Goal: Task Accomplishment & Management: Complete application form

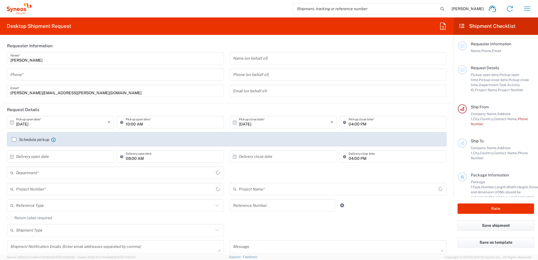
type input "8521"
type input "United Kingdom"
click at [106, 79] on input "tel" at bounding box center [115, 75] width 210 height 10
type input "Syneos Health Communications Europe Limited"
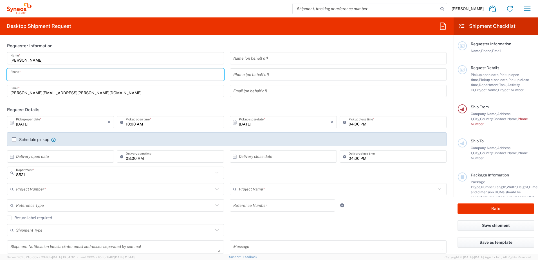
type input "07976224097"
click at [273, 122] on input "10/14/2025" at bounding box center [284, 122] width 91 height 10
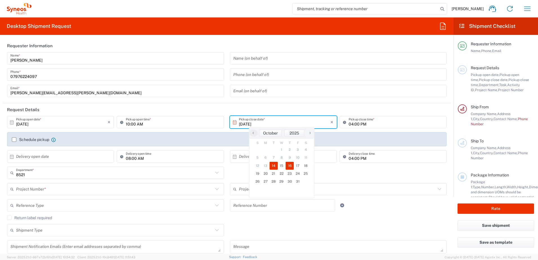
click at [291, 166] on span "16" at bounding box center [290, 166] width 8 height 8
type input "10/16/2025"
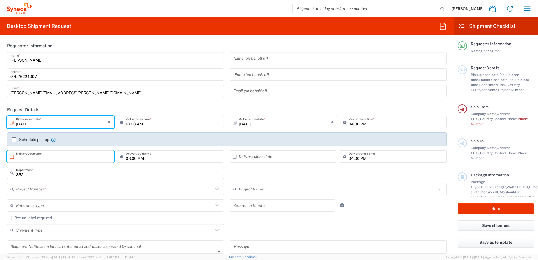
click at [90, 156] on input "text" at bounding box center [61, 157] width 91 height 10
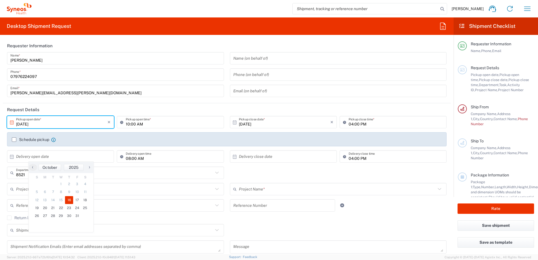
click at [72, 201] on span "16" at bounding box center [69, 200] width 8 height 8
type input "10/16/2025"
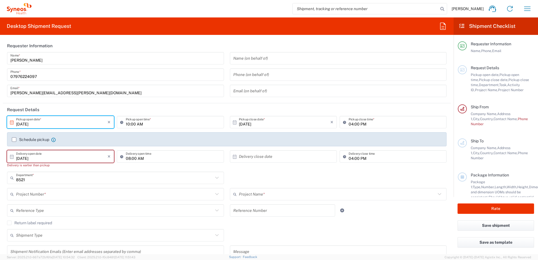
click at [329, 159] on div "× Delivery close date" at bounding box center [283, 156] width 107 height 12
click at [312, 159] on input "text" at bounding box center [284, 157] width 91 height 10
click at [233, 156] on icon at bounding box center [235, 157] width 4 height 4
click at [235, 157] on svg-icon at bounding box center [236, 156] width 6 height 5
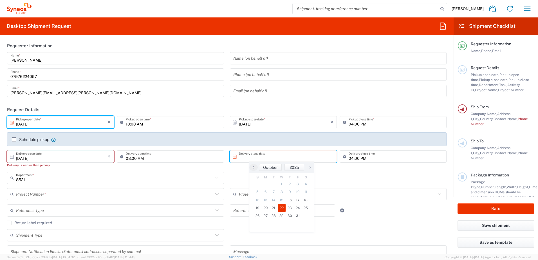
click at [282, 207] on span "22" at bounding box center [282, 208] width 8 height 8
type input "10/22/2025"
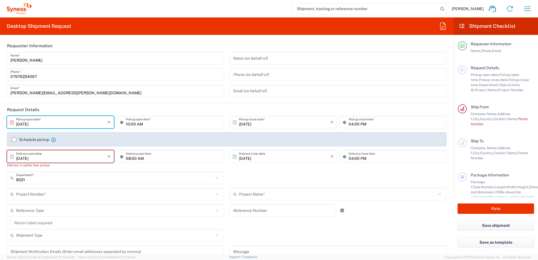
scroll to position [28, 0]
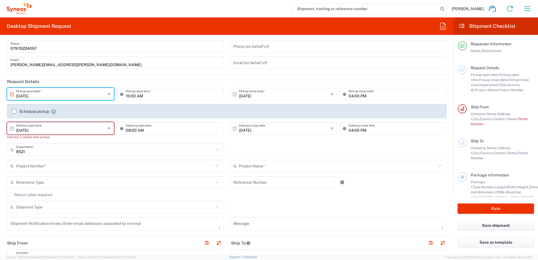
click at [158, 171] on input "text" at bounding box center [114, 166] width 197 height 10
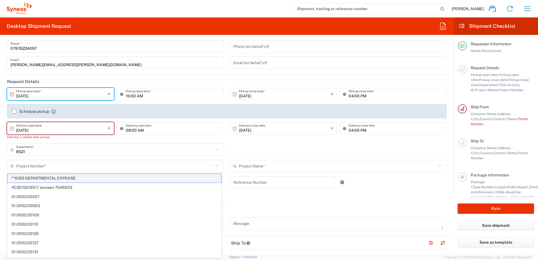
click at [127, 176] on span "**6183 DEPARTMENTAL EXPENSE" at bounding box center [115, 178] width 214 height 9
type input "**6183 DEPARTMENTAL EXPENSE"
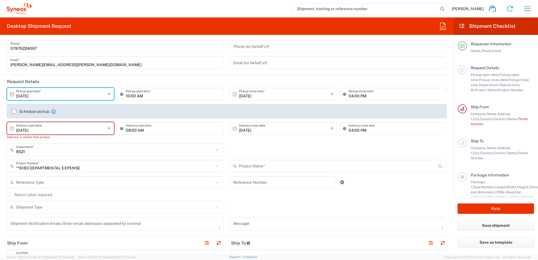
type input "6183"
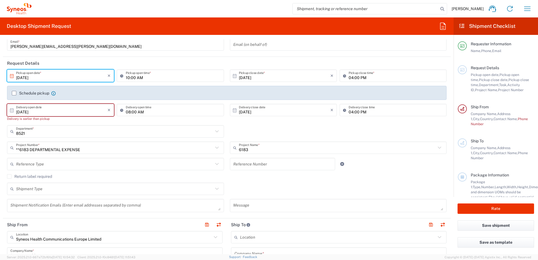
scroll to position [56, 0]
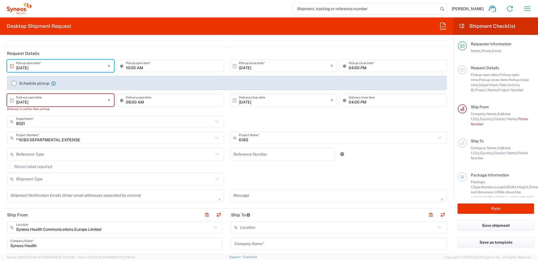
click at [214, 158] on icon at bounding box center [216, 154] width 7 height 7
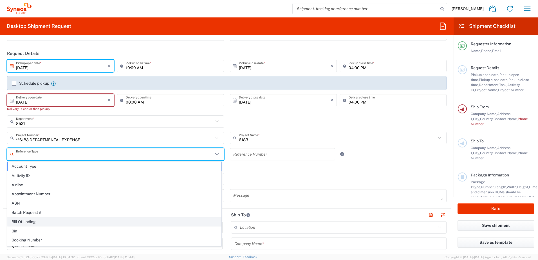
scroll to position [28, 0]
click at [290, 179] on div "Shipment Type Batch Regular" at bounding box center [227, 181] width 446 height 16
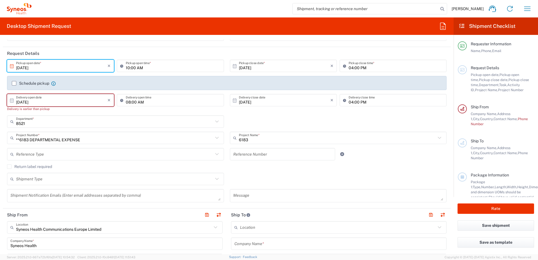
click at [217, 180] on icon at bounding box center [216, 178] width 7 height 7
click at [214, 180] on icon at bounding box center [216, 178] width 7 height 7
click at [256, 179] on div "Shipment Type Batch Regular" at bounding box center [227, 181] width 446 height 16
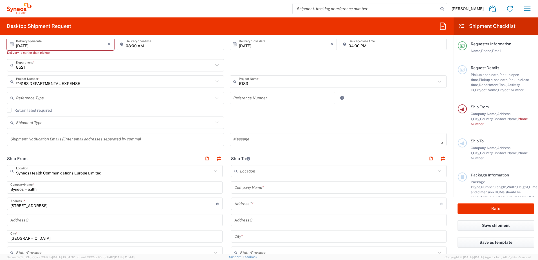
scroll to position [141, 0]
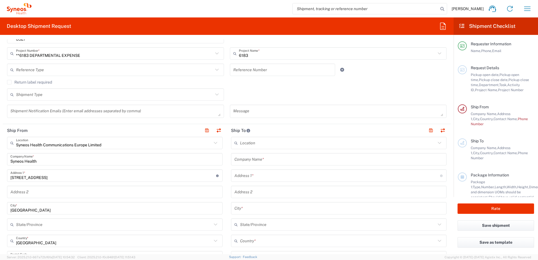
click at [214, 144] on icon at bounding box center [215, 142] width 7 height 7
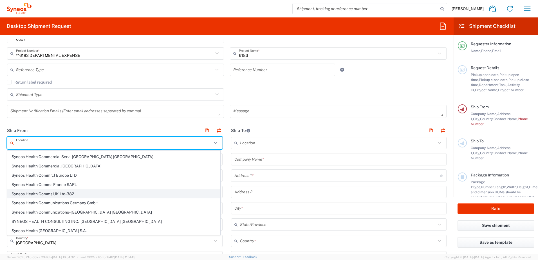
scroll to position [422, 0]
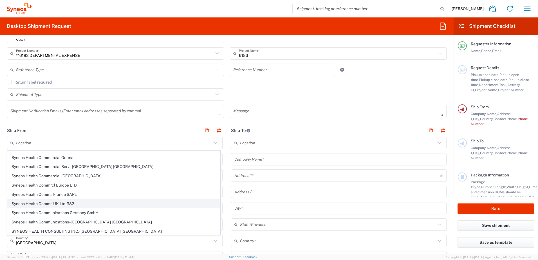
click at [85, 201] on span "Syneos Health Comms UK Ltd-382" at bounding box center [114, 204] width 212 height 9
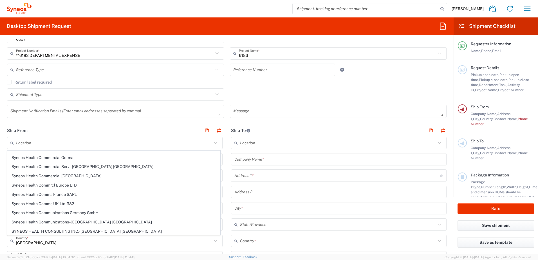
type input "Syneos Health Comms UK Ltd-382"
type input "England"
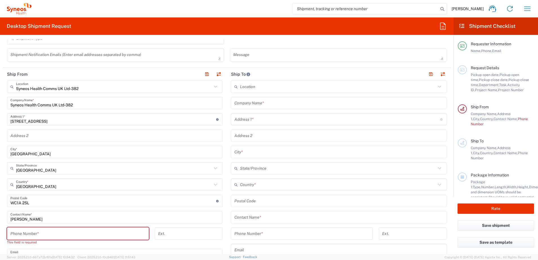
scroll to position [225, 0]
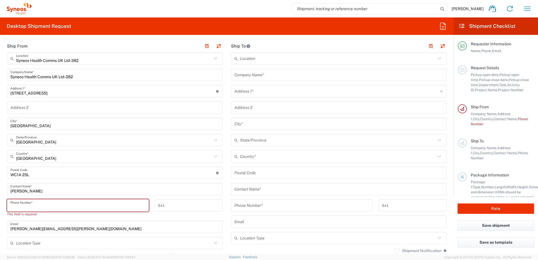
click at [78, 206] on input "tel" at bounding box center [77, 206] width 135 height 10
type input "07976224097"
type input "phil@wardtribe.net"
type input "glimbers grove"
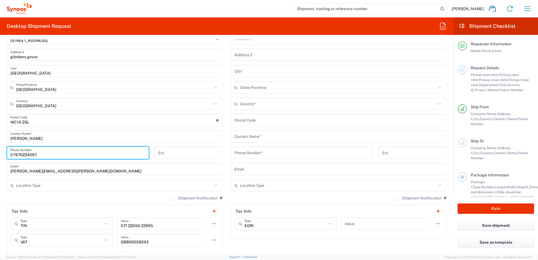
scroll to position [281, 0]
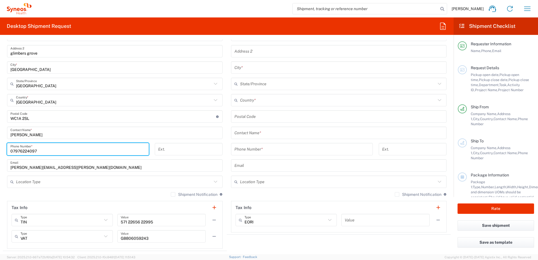
click at [162, 184] on input "text" at bounding box center [114, 182] width 196 height 10
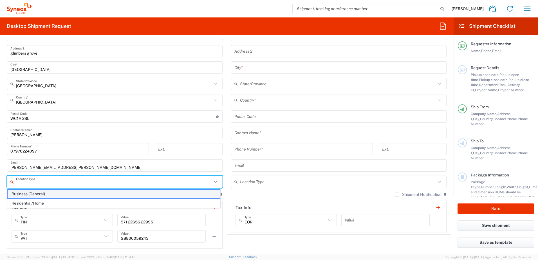
click at [33, 195] on span "Business (General)" at bounding box center [114, 194] width 212 height 9
type input "Business (General)"
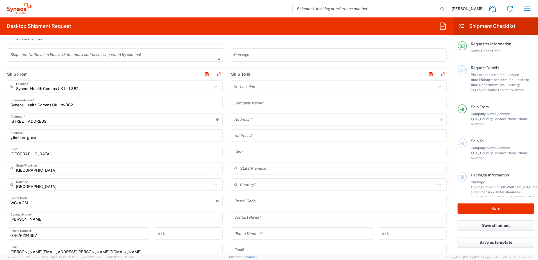
scroll to position [141, 0]
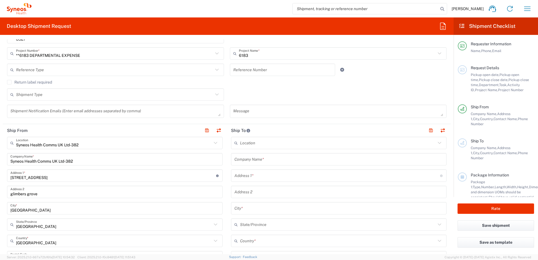
click at [348, 117] on div "Message" at bounding box center [338, 111] width 217 height 13
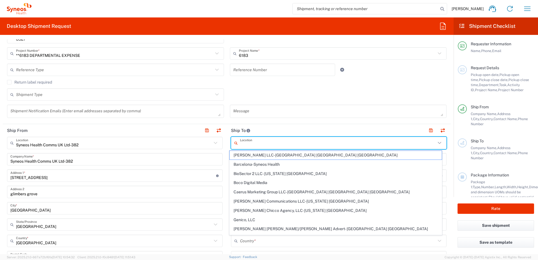
click at [308, 144] on input "text" at bounding box center [338, 143] width 196 height 10
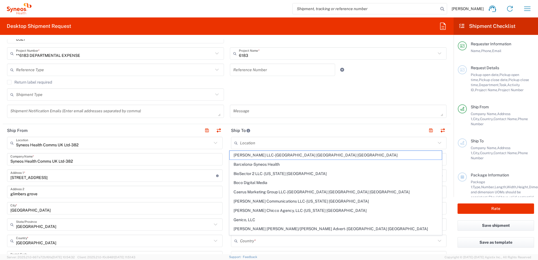
click at [328, 123] on agx-form-section "Request Details 10/16/2025 × Pickup open date * Cancel Apply 10:00 AM Pickup op…" at bounding box center [227, 44] width 448 height 162
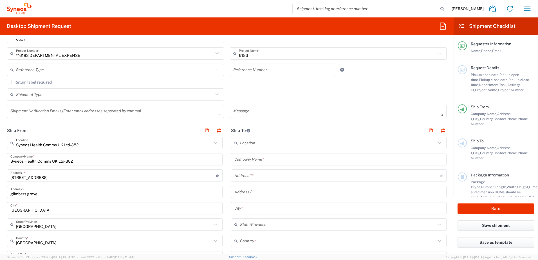
click at [436, 140] on icon at bounding box center [439, 142] width 7 height 7
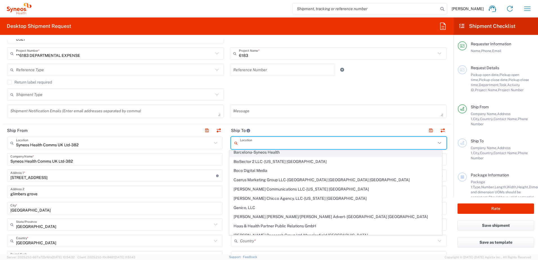
scroll to position [0, 0]
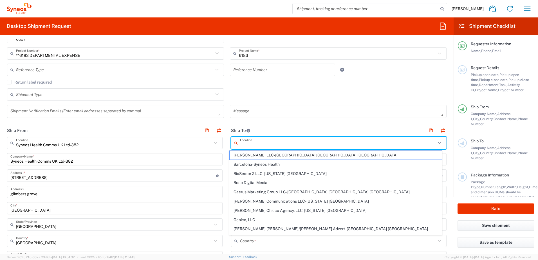
click at [331, 142] on input "text" at bounding box center [338, 143] width 196 height 10
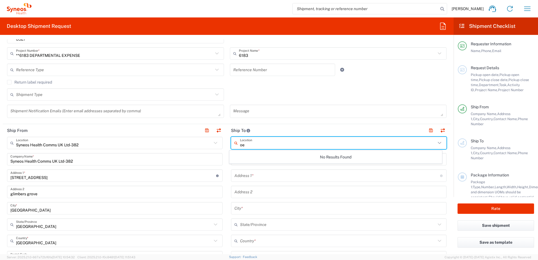
type input "o"
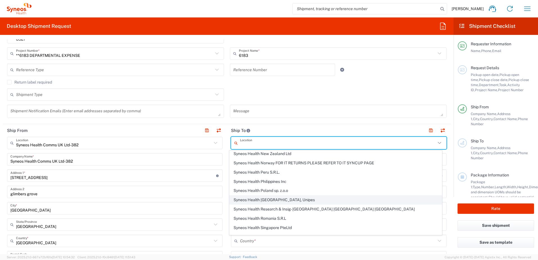
scroll to position [816, 0]
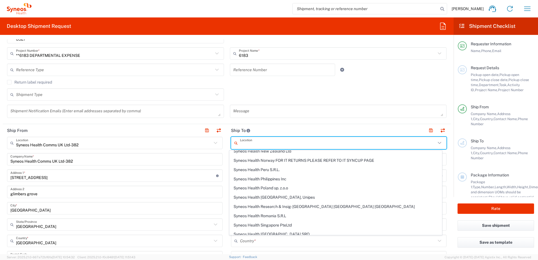
click at [376, 88] on div "Return label required" at bounding box center [227, 84] width 440 height 8
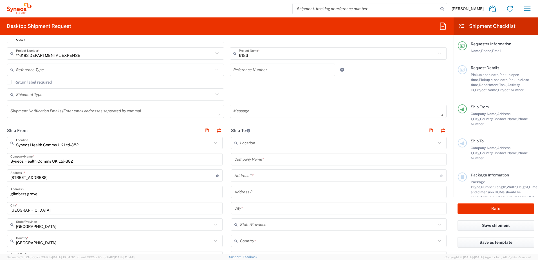
click at [286, 175] on input "text" at bounding box center [337, 176] width 206 height 10
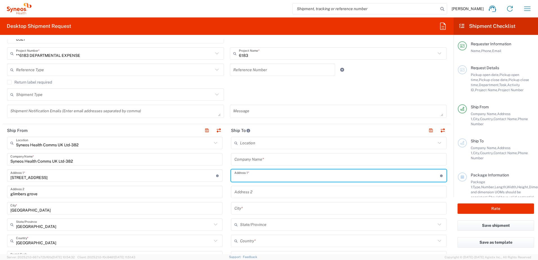
type input "Tannenstrasse 6"
type input "Oehmichen GmbH"
type input "65187"
type input "Wiesbaden"
type input "Germany"
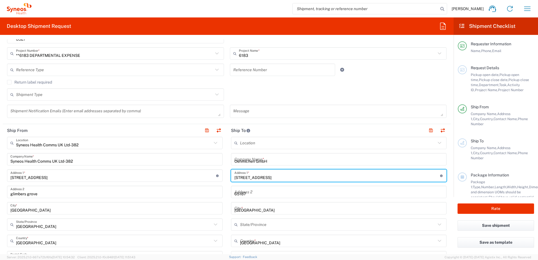
type input "65187"
type input "06119468526"
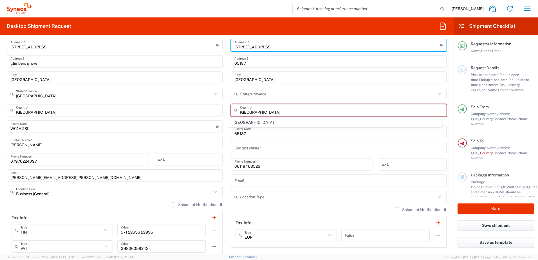
scroll to position [281, 0]
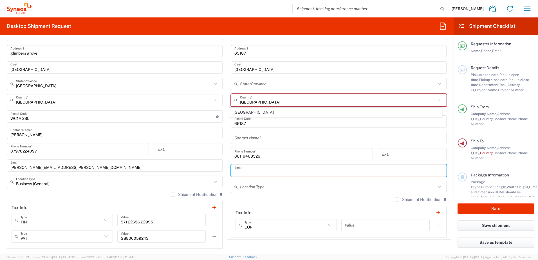
click at [344, 171] on input "text" at bounding box center [338, 171] width 209 height 10
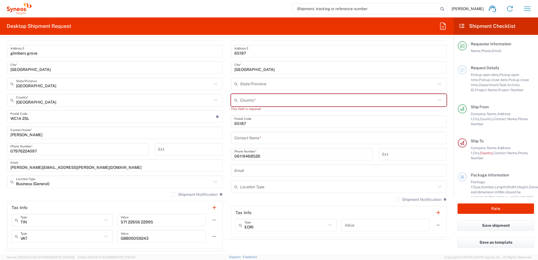
click at [261, 139] on input "text" at bounding box center [338, 138] width 209 height 10
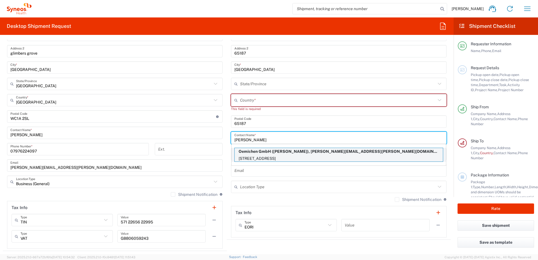
type input "Patrick will"
click at [290, 153] on p "Oemichen GmbH (Patrick Will), patrick.will@oehmichen.de" at bounding box center [339, 151] width 208 height 7
type input "Oemichen GmbH"
type input "Germany"
type input "Patrick Will"
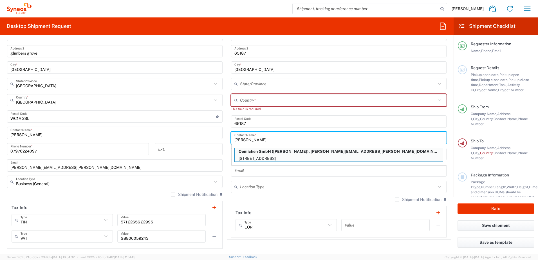
type input "patrick.will@oehmichen.de"
type input "Sender/Shipper"
type input "Delivery Duty Paid"
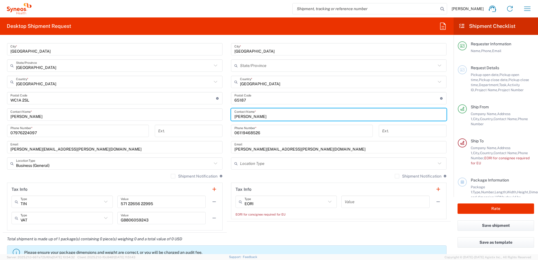
scroll to position [310, 0]
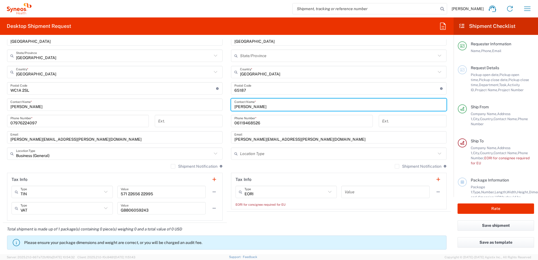
click at [322, 157] on input "text" at bounding box center [338, 154] width 196 height 10
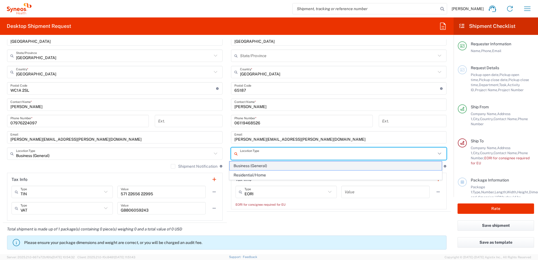
click at [276, 165] on span "Business (General)" at bounding box center [336, 166] width 212 height 9
type input "Business (General)"
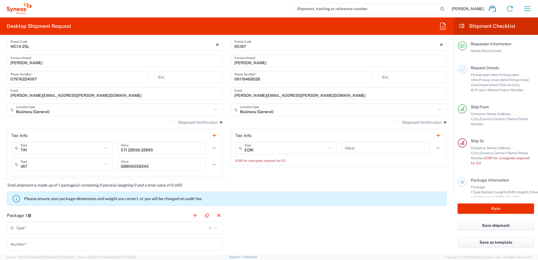
scroll to position [366, 0]
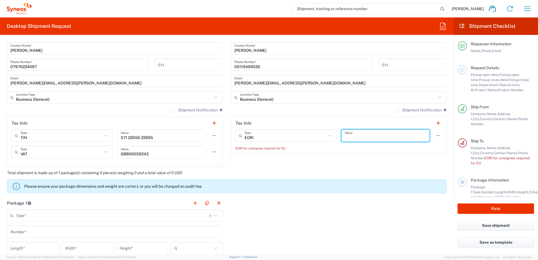
click at [359, 136] on input "text" at bounding box center [386, 136] width 82 height 10
type input "0"
click at [351, 157] on agx-shipment-stop-widget "Ship To Location Addison Whitney LLC-Morrisvile NC US Barcelona-Syneos Health B…" at bounding box center [339, 33] width 224 height 268
click at [395, 109] on label "Shipment Notification" at bounding box center [418, 110] width 47 height 5
click at [397, 110] on input "Shipment Notification" at bounding box center [397, 110] width 0 height 0
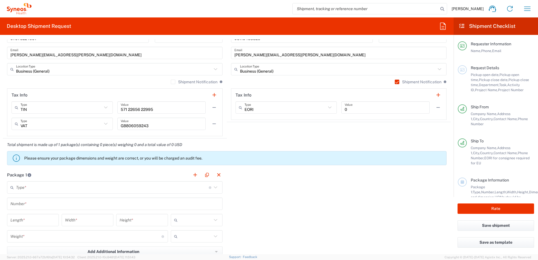
scroll to position [422, 0]
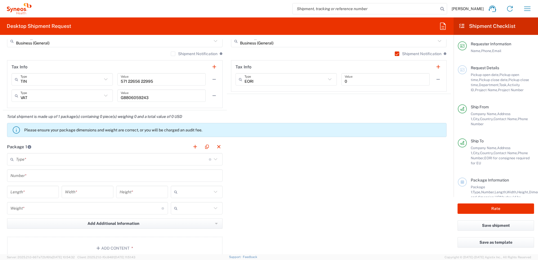
click at [212, 162] on icon at bounding box center [215, 159] width 7 height 7
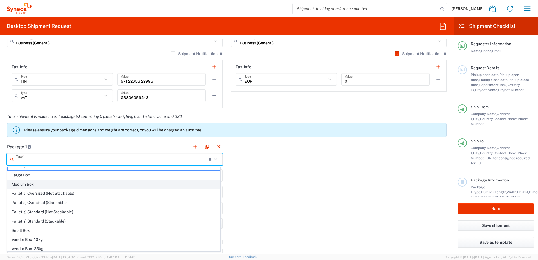
scroll to position [0, 0]
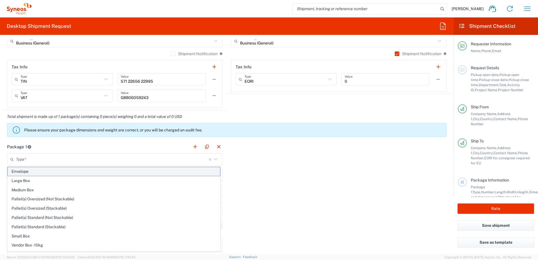
click at [43, 174] on span "Envelope" at bounding box center [114, 171] width 212 height 9
type input "Envelope"
type input "1"
type input "9.5"
type input "12.5"
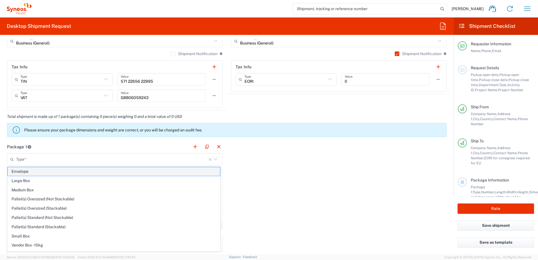
type input "0.25"
type input "in"
type input "0.45"
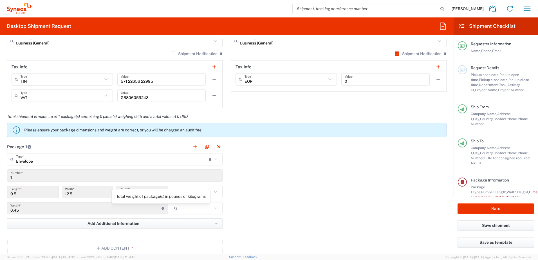
click at [162, 209] on icon at bounding box center [163, 208] width 3 height 3
click at [147, 193] on input "0.25" at bounding box center [142, 192] width 45 height 10
click at [140, 193] on input "0.25" at bounding box center [142, 192] width 45 height 10
click at [138, 195] on input "0.25" at bounding box center [142, 192] width 45 height 10
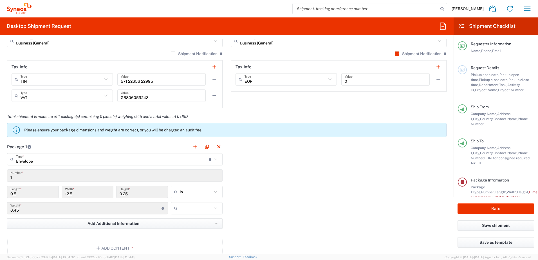
click at [214, 160] on icon at bounding box center [215, 159] width 7 height 7
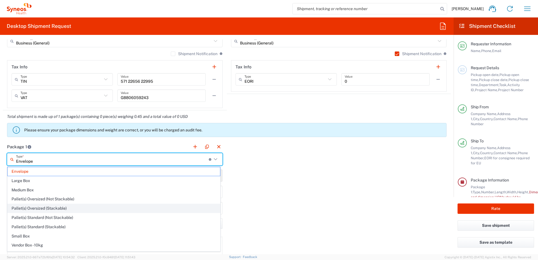
scroll to position [17, 0]
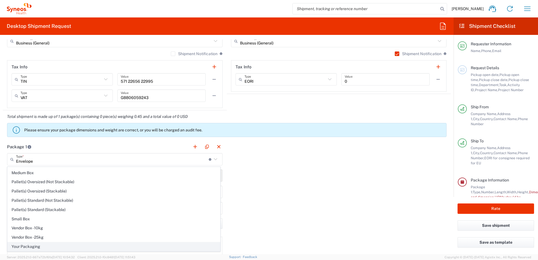
click at [54, 246] on span "Your Packaging" at bounding box center [114, 246] width 212 height 9
type input "Your Packaging"
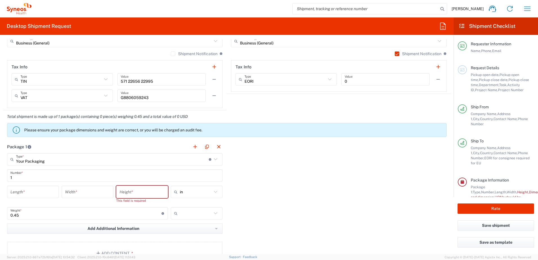
scroll to position [0, 0]
click at [52, 161] on input "Your Packaging" at bounding box center [112, 160] width 193 height 10
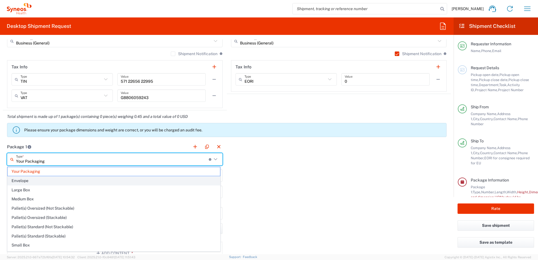
click at [45, 180] on span "Envelope" at bounding box center [114, 180] width 212 height 9
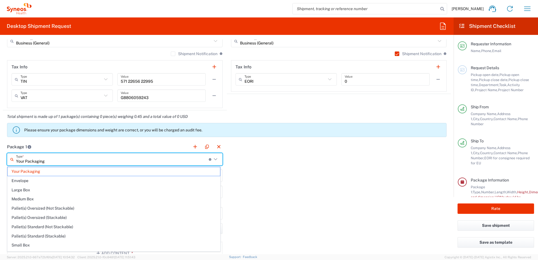
type input "Envelope"
type input "9.5"
type input "12.5"
type input "0.25"
click at [53, 161] on input "Envelope" at bounding box center [112, 160] width 193 height 10
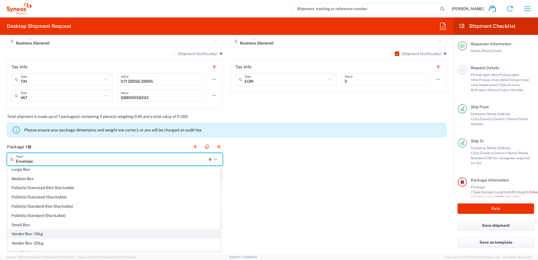
scroll to position [17, 0]
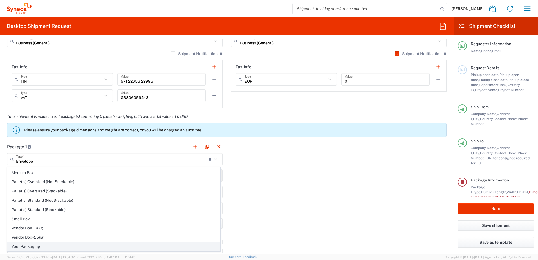
click at [44, 245] on span "Your Packaging" at bounding box center [114, 246] width 212 height 9
type input "Your Packaging"
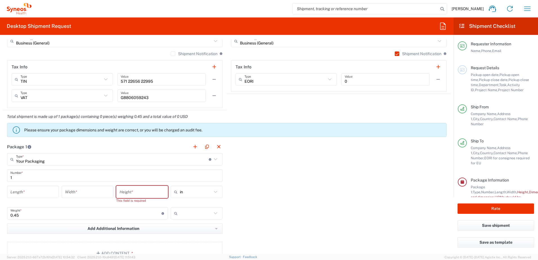
click at [50, 189] on input "number" at bounding box center [32, 192] width 45 height 10
type input "10"
type input "13"
type input "1"
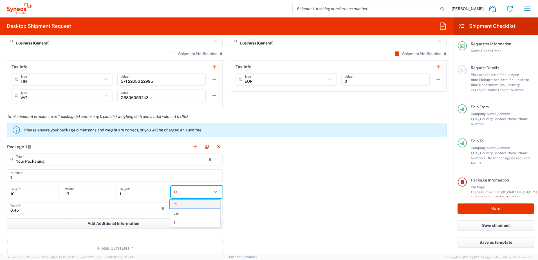
click at [211, 206] on span "in" at bounding box center [195, 204] width 50 height 9
click at [122, 211] on input "0.45" at bounding box center [85, 208] width 151 height 10
click at [215, 193] on icon at bounding box center [215, 191] width 7 height 7
click at [184, 219] on span "in" at bounding box center [195, 222] width 50 height 9
type input "in"
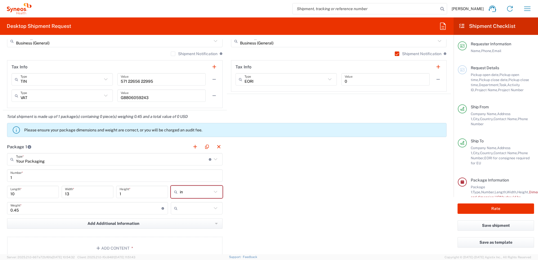
click at [248, 201] on div "Package 1 Your Packaging Type * Material used to package goods Envelope Large B…" at bounding box center [227, 202] width 448 height 124
click at [84, 203] on input "0.45" at bounding box center [85, 208] width 151 height 10
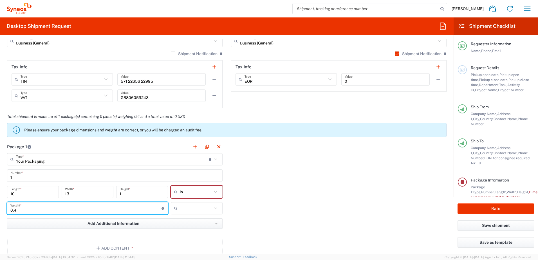
type input "0"
type input "1"
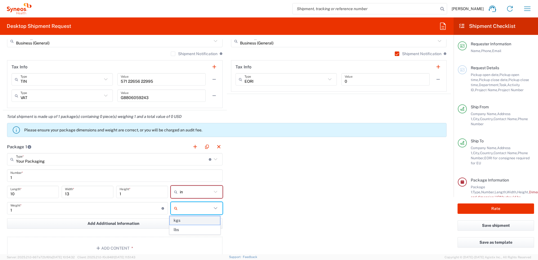
click at [198, 220] on span "kgs" at bounding box center [195, 220] width 50 height 9
type input "kgs"
click at [252, 211] on div "Package 1 Your Packaging Type * Material used to package goods Envelope Large B…" at bounding box center [227, 202] width 448 height 124
click at [254, 182] on div "Package 1 Your Packaging Type * Material used to package goods Envelope Large B…" at bounding box center [227, 202] width 448 height 124
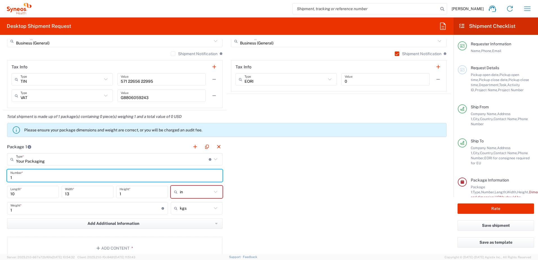
click at [84, 177] on input "1" at bounding box center [114, 176] width 209 height 10
drag, startPoint x: 312, startPoint y: 189, endPoint x: 306, endPoint y: 190, distance: 5.5
click at [311, 189] on div "Package 1 Your Packaging Type * Material used to package goods Envelope Large B…" at bounding box center [227, 202] width 448 height 124
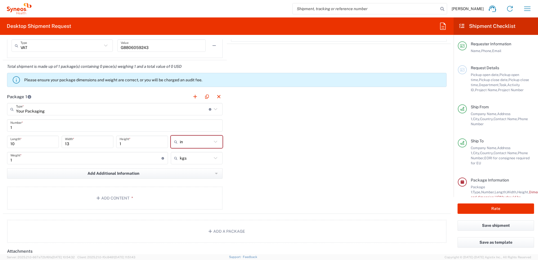
scroll to position [478, 0]
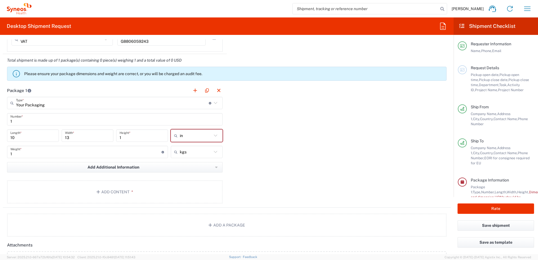
type input "in"
click at [203, 137] on input "in" at bounding box center [196, 135] width 32 height 9
click at [189, 149] on span "in" at bounding box center [195, 148] width 50 height 9
click at [212, 154] on icon at bounding box center [215, 151] width 7 height 7
type input "kgs"
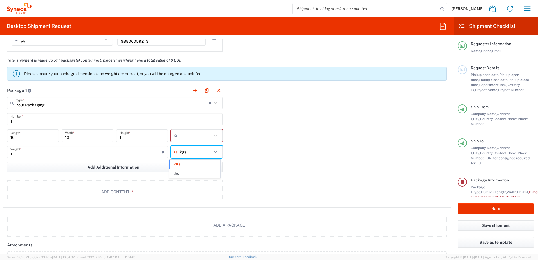
click at [280, 147] on div "Package 1 Your Packaging Type * Material used to package goods Envelope Large B…" at bounding box center [227, 146] width 448 height 124
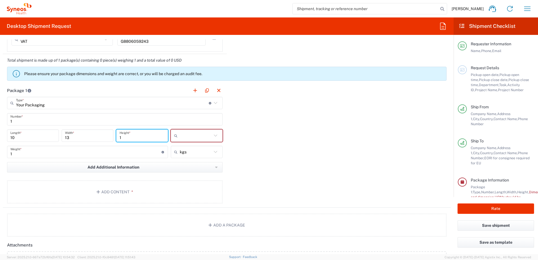
click at [127, 138] on input "1" at bounding box center [142, 136] width 45 height 10
click at [189, 135] on input "text" at bounding box center [196, 135] width 32 height 9
click at [180, 150] on span "cm" at bounding box center [195, 148] width 50 height 9
type input "25.4"
type input "33.02"
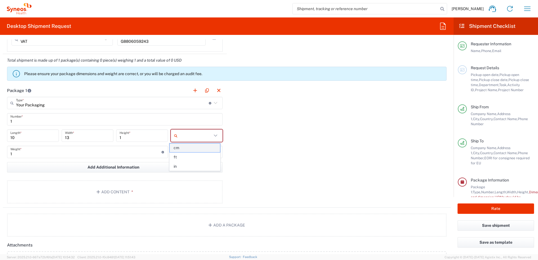
type input "2.54"
type input "cm"
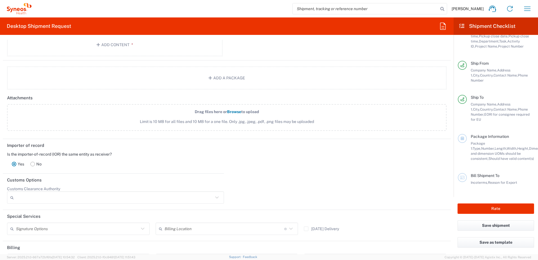
scroll to position [647, 0]
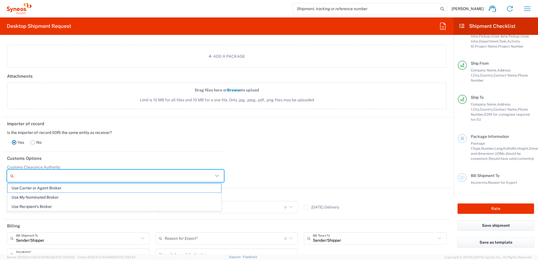
click at [75, 175] on input "Customs Clearance Authority" at bounding box center [114, 175] width 197 height 9
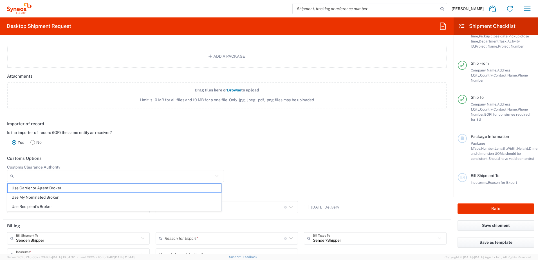
click at [201, 138] on div "Yes No" at bounding box center [113, 142] width 213 height 15
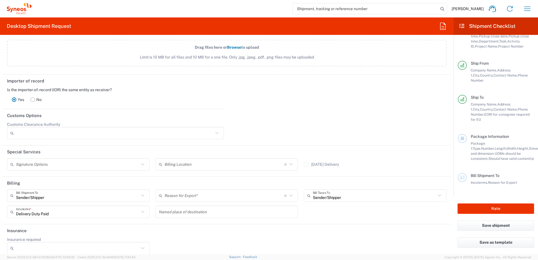
scroll to position [697, 0]
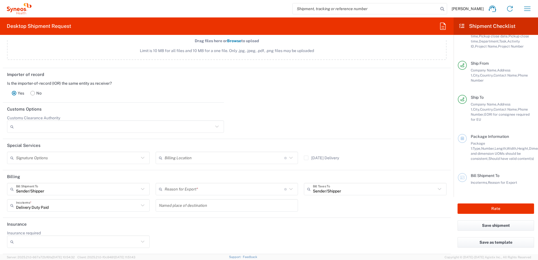
click at [111, 160] on input "text" at bounding box center [77, 158] width 123 height 10
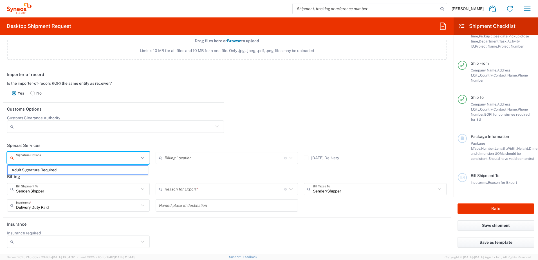
drag, startPoint x: 267, startPoint y: 119, endPoint x: 188, endPoint y: 159, distance: 88.5
click at [267, 119] on div at bounding box center [338, 125] width 223 height 21
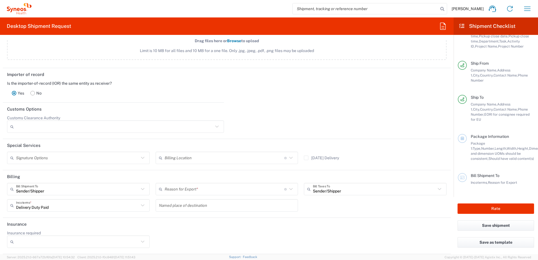
click at [287, 190] on icon at bounding box center [290, 188] width 7 height 7
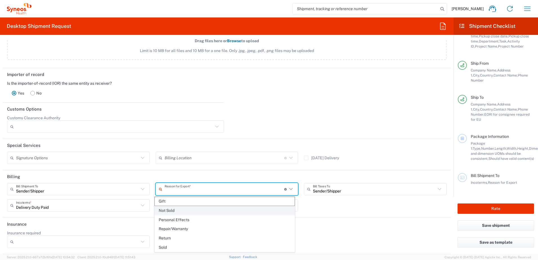
click at [186, 210] on span "Not Sold" at bounding box center [225, 210] width 140 height 9
type input "Not Sold"
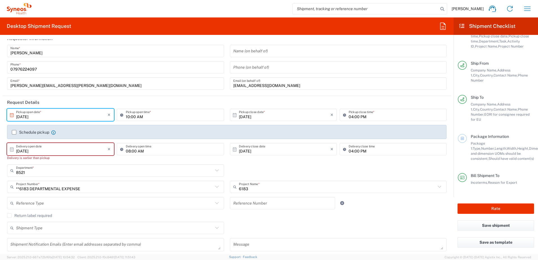
scroll to position [0, 0]
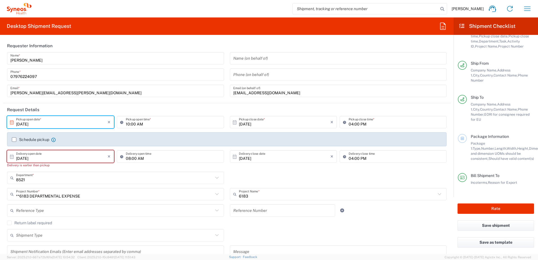
click at [172, 165] on div "08:00 AM Delivery open time" at bounding box center [170, 160] width 110 height 21
click at [48, 159] on input "10/16/2025" at bounding box center [61, 157] width 91 height 10
click at [174, 108] on header "Request Details" at bounding box center [227, 109] width 448 height 13
click at [108, 157] on icon "×" at bounding box center [109, 156] width 3 height 9
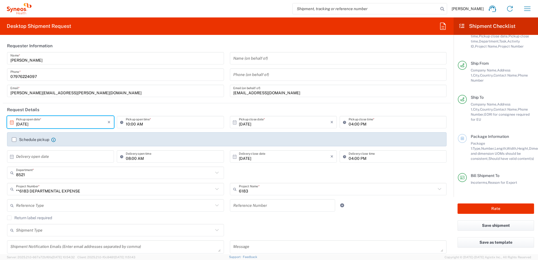
click at [101, 123] on input "10/16/2025" at bounding box center [61, 122] width 91 height 10
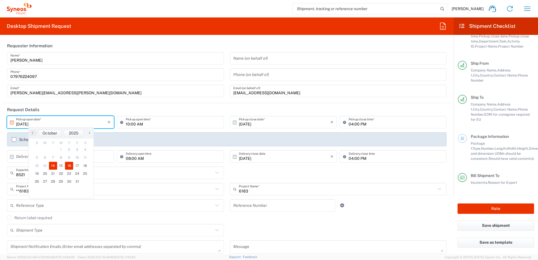
click at [53, 165] on span "14" at bounding box center [53, 166] width 8 height 8
type input "10/14/2025"
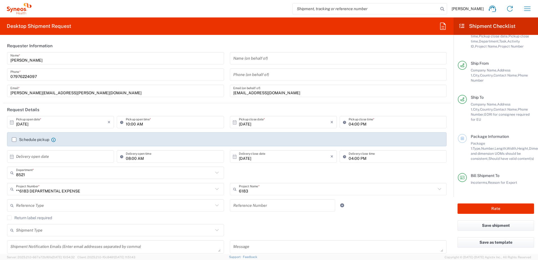
click at [94, 158] on input "text" at bounding box center [61, 157] width 91 height 10
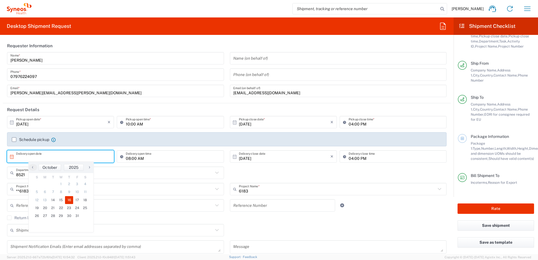
click at [71, 201] on span "16" at bounding box center [69, 200] width 8 height 8
type input "10/16/2025"
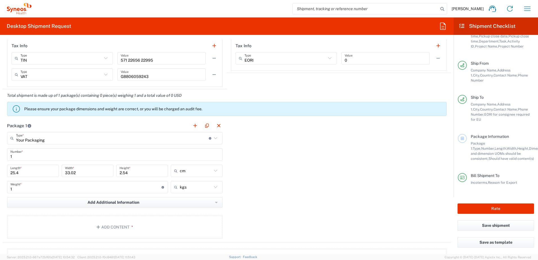
scroll to position [450, 0]
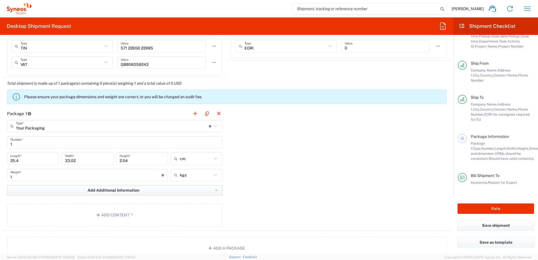
click at [211, 191] on button "Add Additional Information" at bounding box center [115, 190] width 216 height 10
click at [239, 183] on div "Package 1 Your Packaging Type * Material used to package goods Envelope Large B…" at bounding box center [227, 169] width 448 height 124
click at [99, 216] on icon "button" at bounding box center [99, 215] width 5 height 4
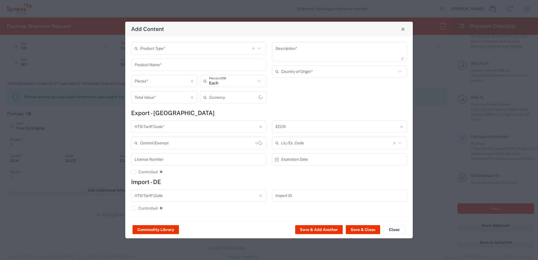
type input "US Dollar"
click at [261, 48] on icon at bounding box center [259, 48] width 7 height 7
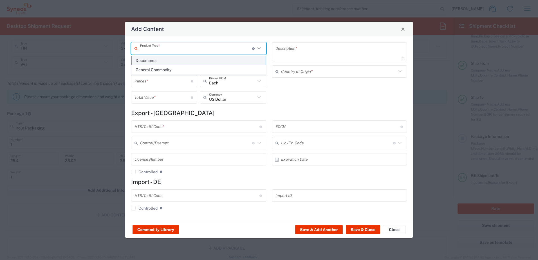
click at [175, 62] on span "Documents" at bounding box center [199, 60] width 134 height 9
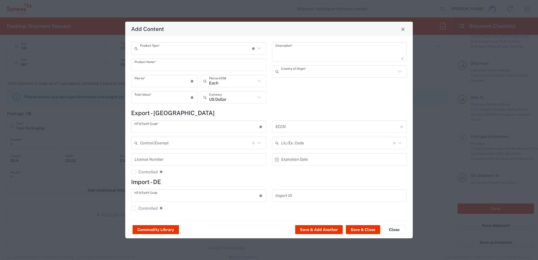
type input "Documents"
type input "1"
type textarea "Documents"
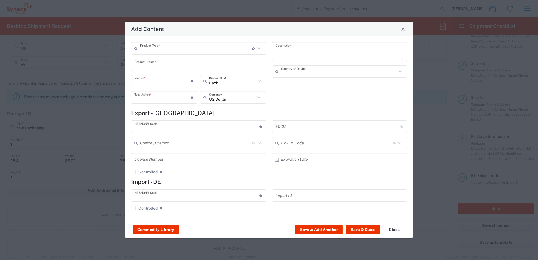
type input "United Kingdom"
type input "0000.00.0000"
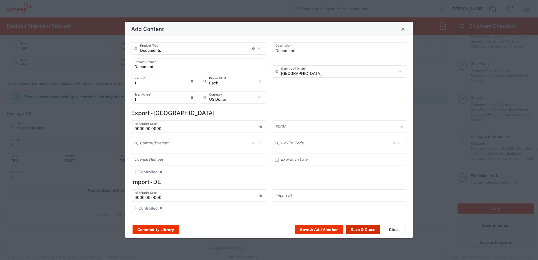
click at [359, 228] on button "Save & Close" at bounding box center [363, 229] width 34 height 9
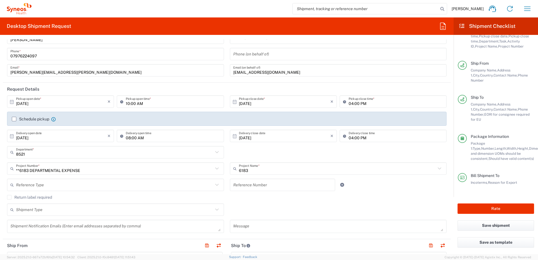
scroll to position [0, 0]
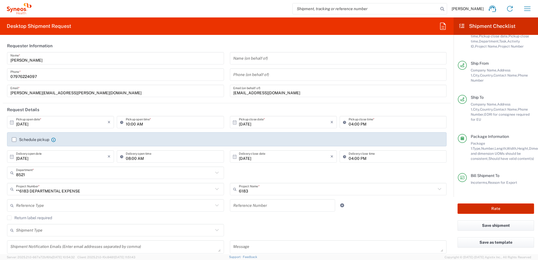
click at [496, 211] on button "Rate" at bounding box center [496, 208] width 77 height 10
type input "8521"
type input "**6183 DEPARTMENTAL EXPENSE"
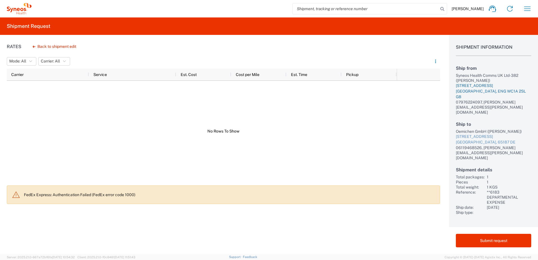
click at [474, 87] on div "10 Bloomsbury Way glimbers grove" at bounding box center [493, 86] width 75 height 6
click at [36, 46] on button "Back to shipment edit" at bounding box center [54, 47] width 53 height 10
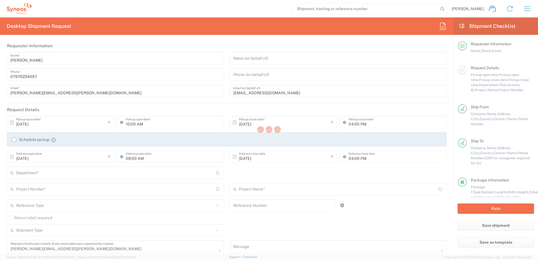
type input "**6183 DEPARTMENTAL EXPENSE"
type input "England"
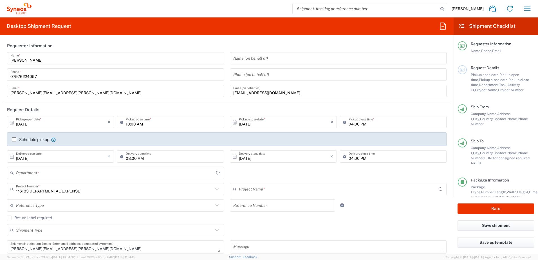
type input "Your Packaging"
type input "6183"
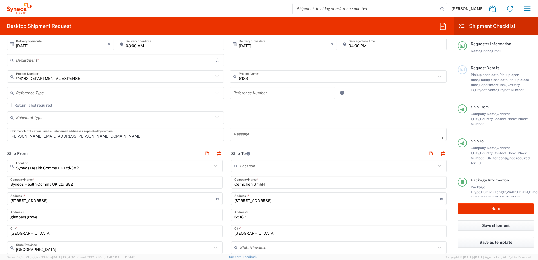
type input "8521"
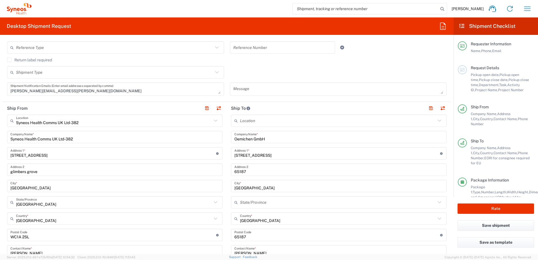
scroll to position [225, 0]
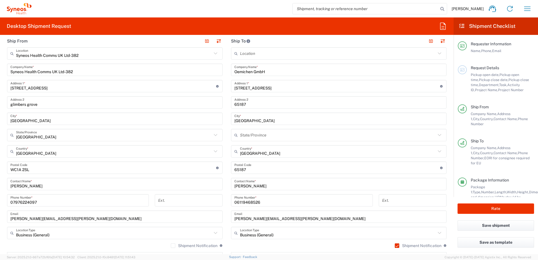
click at [50, 104] on input "glimbers grove" at bounding box center [114, 103] width 209 height 10
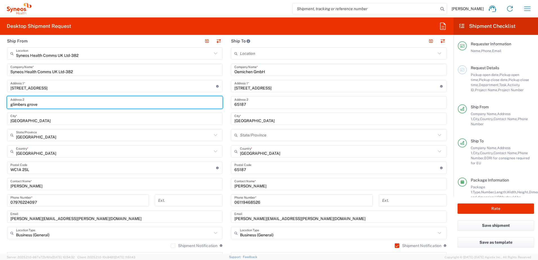
drag, startPoint x: 50, startPoint y: 104, endPoint x: 0, endPoint y: 104, distance: 50.1
click at [0, 104] on form "Requester Information Phil Ward Name * 07976224097 Phone * philip.ward@syneoshe…" at bounding box center [227, 146] width 454 height 215
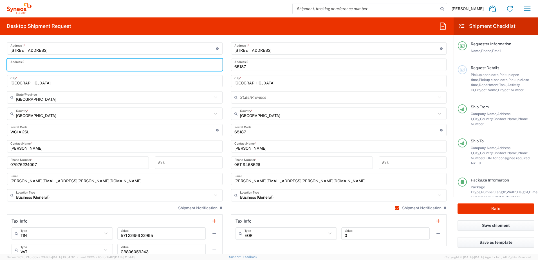
scroll to position [253, 0]
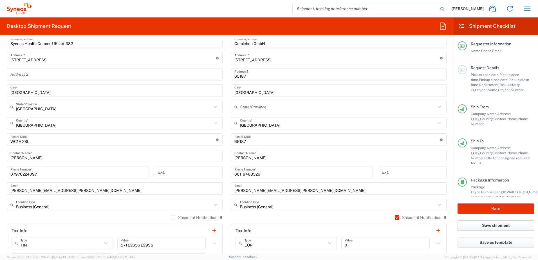
click at [495, 226] on button "Save shipment" at bounding box center [496, 225] width 77 height 10
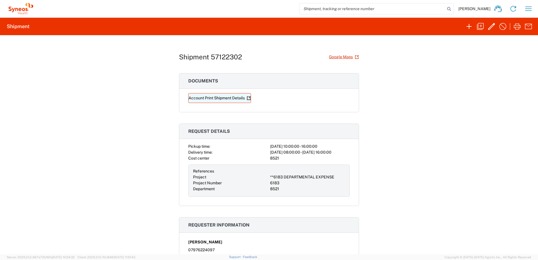
click at [213, 97] on link "Account Print Shipment Details" at bounding box center [219, 98] width 63 height 10
click at [518, 27] on icon "button" at bounding box center [517, 26] width 7 height 6
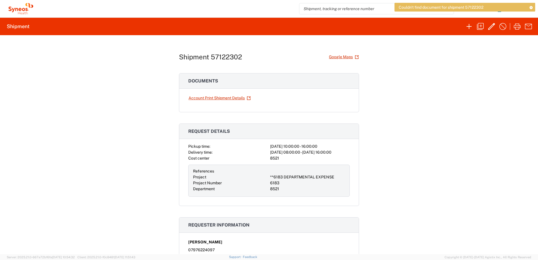
click at [471, 62] on div "Shipment 57122302 Google Maps Documents Account Print Shipment Details Request …" at bounding box center [269, 144] width 538 height 219
click at [528, 28] on icon "button" at bounding box center [528, 26] width 9 height 9
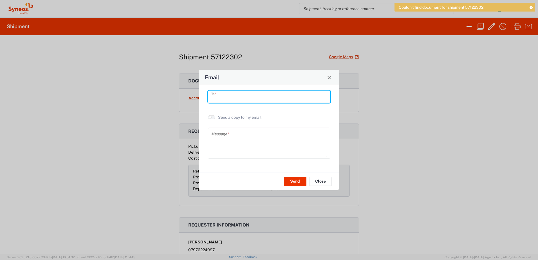
click at [228, 93] on input "text" at bounding box center [269, 97] width 116 height 10
type input "philip.ward@syneoshealth.com"
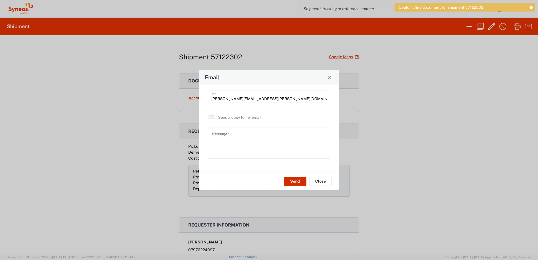
click at [296, 183] on button "Send" at bounding box center [295, 181] width 23 height 9
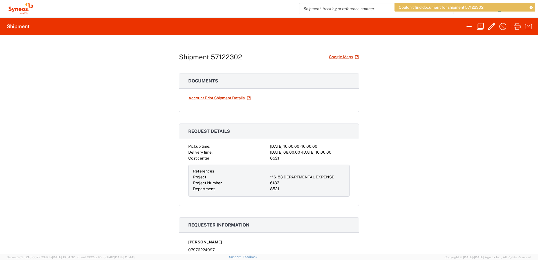
click at [392, 76] on div "Shipment 57122302 Google Maps Documents Account Print Shipment Details Request …" at bounding box center [269, 144] width 538 height 219
